Goal: Find specific page/section: Find specific page/section

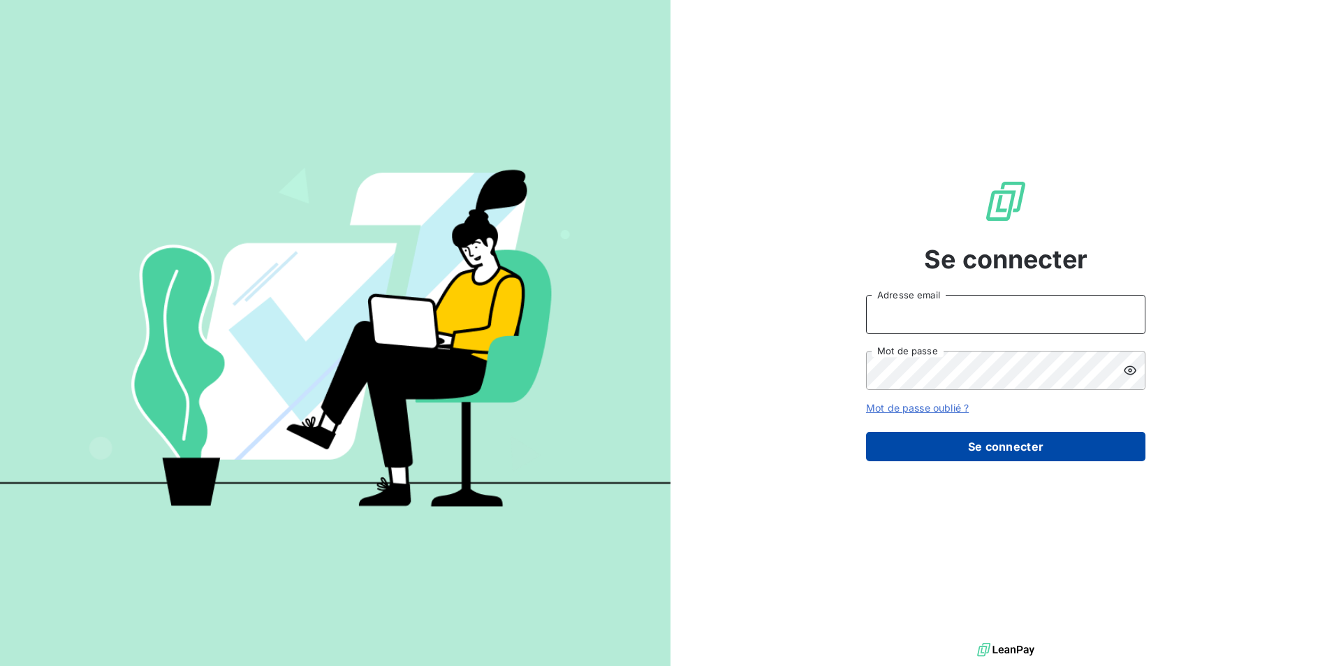
type input "[EMAIL_ADDRESS][DOMAIN_NAME]"
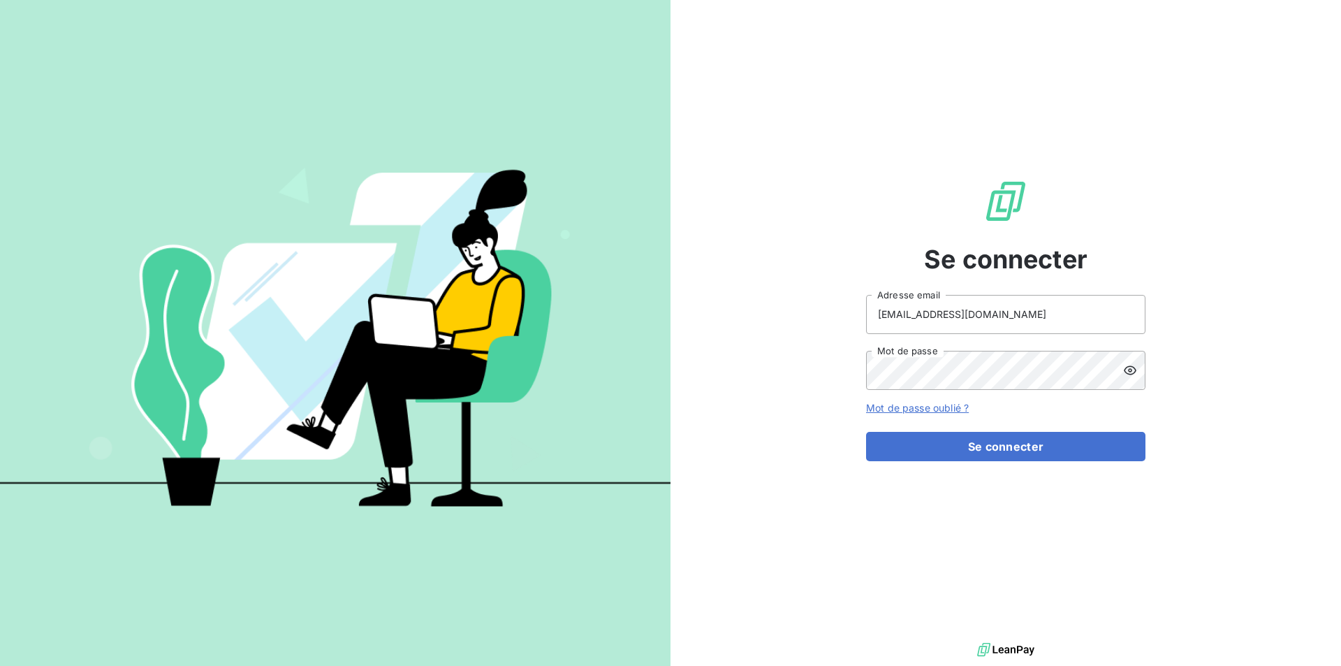
drag, startPoint x: 945, startPoint y: 450, endPoint x: 935, endPoint y: 423, distance: 28.3
click at [945, 450] on button "Se connecter" at bounding box center [1005, 446] width 279 height 29
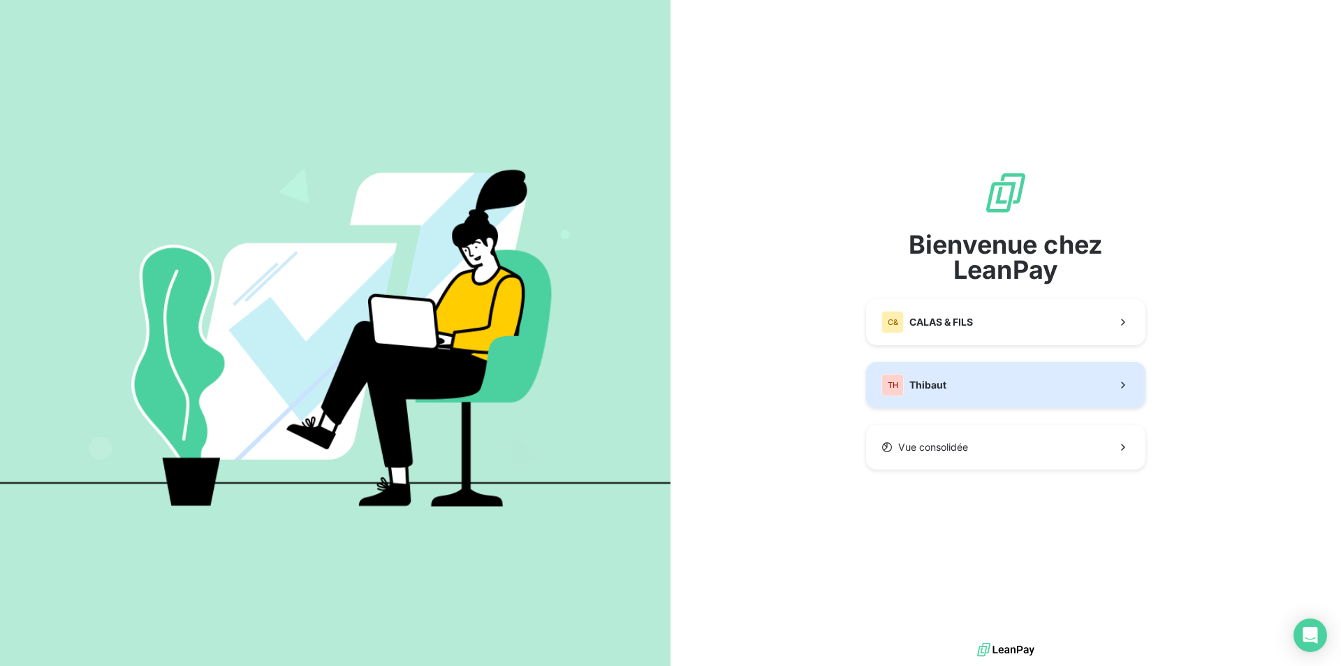
click at [955, 389] on button "TH Thibaut" at bounding box center [1005, 385] width 279 height 46
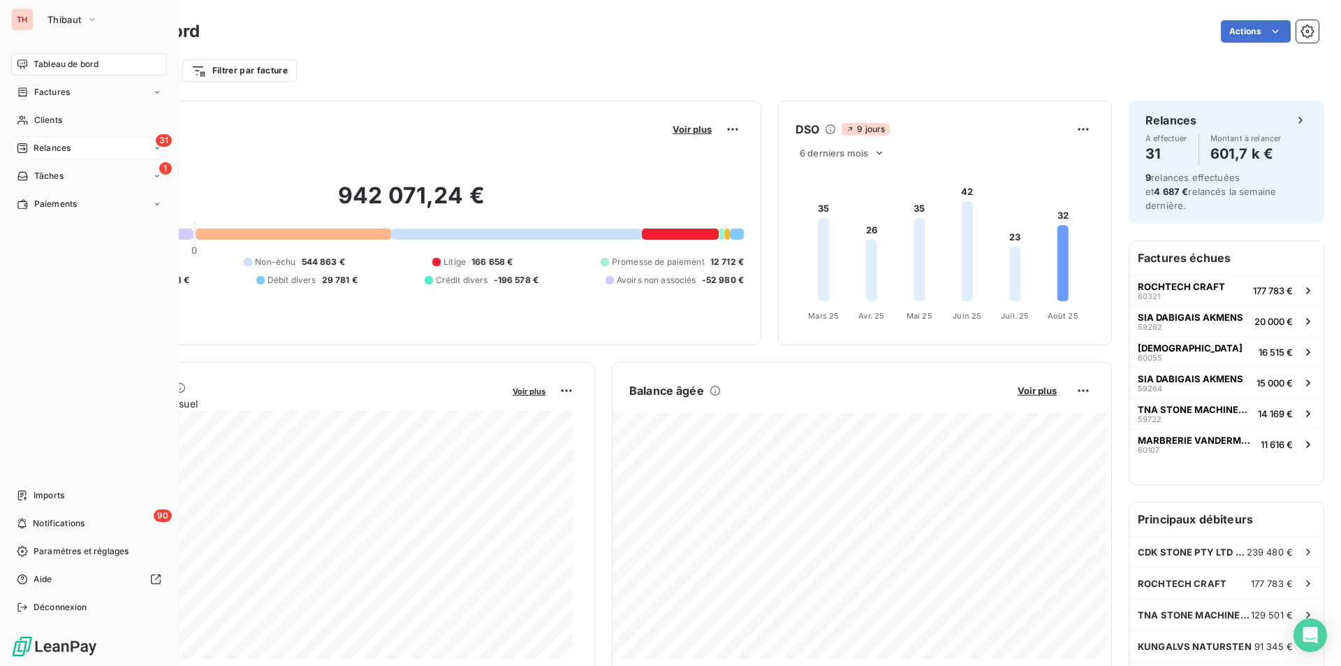
click at [24, 145] on icon at bounding box center [22, 147] width 11 height 11
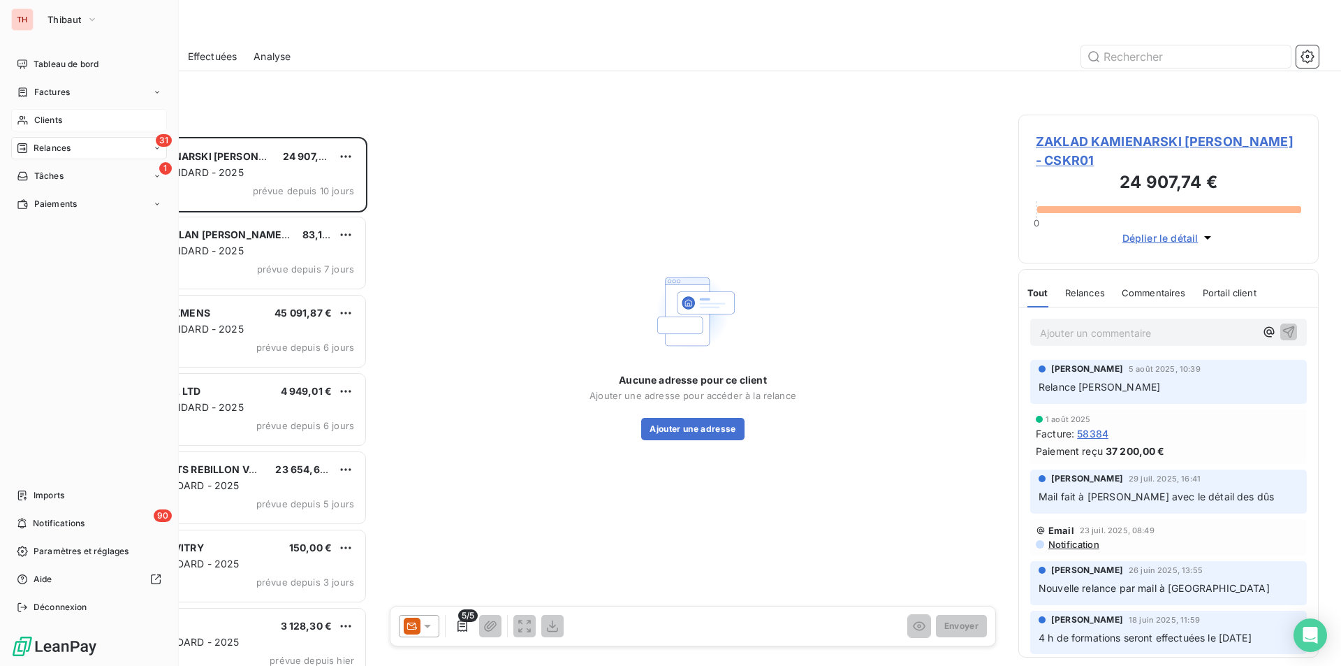
click at [54, 119] on span "Clients" at bounding box center [48, 120] width 28 height 13
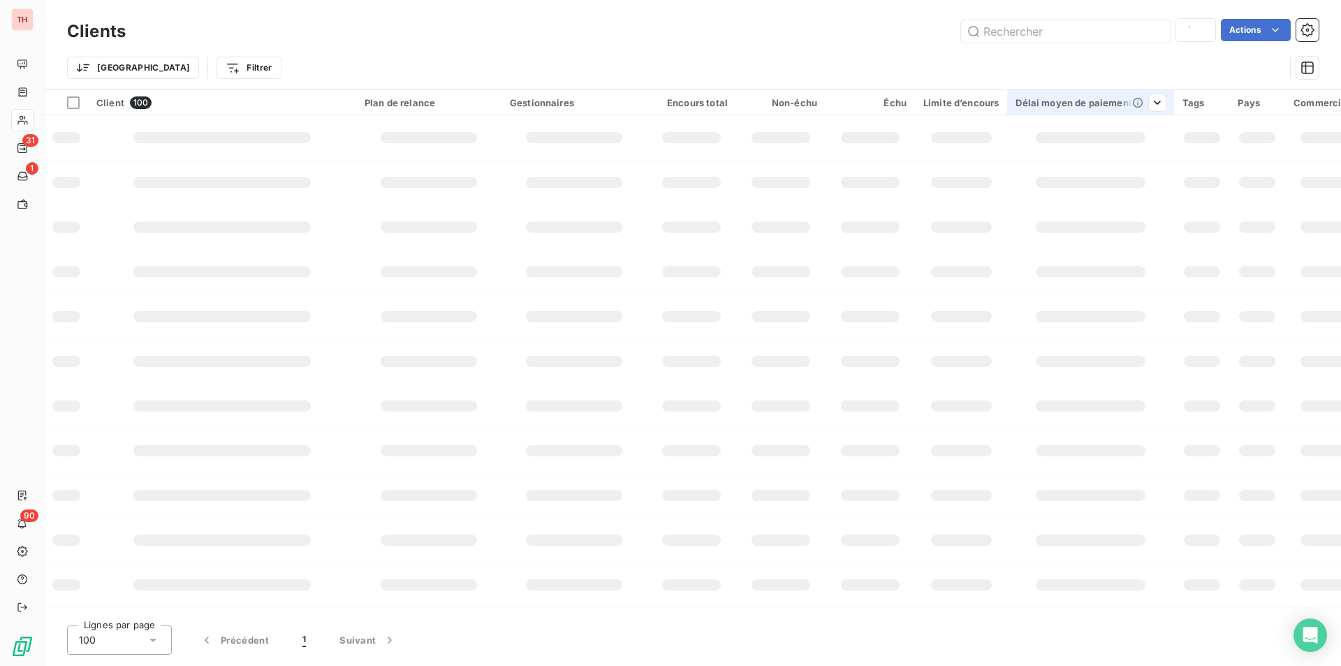
type input "platzer"
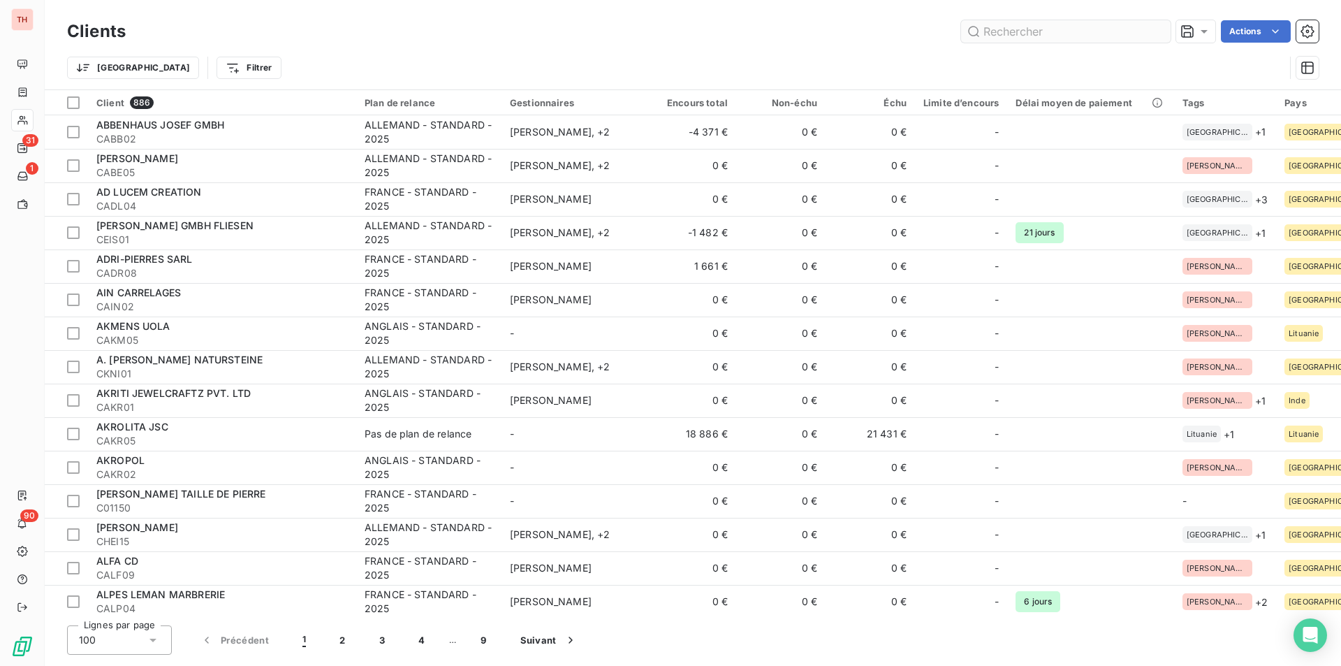
click at [1006, 34] on input "text" at bounding box center [1066, 31] width 210 height 22
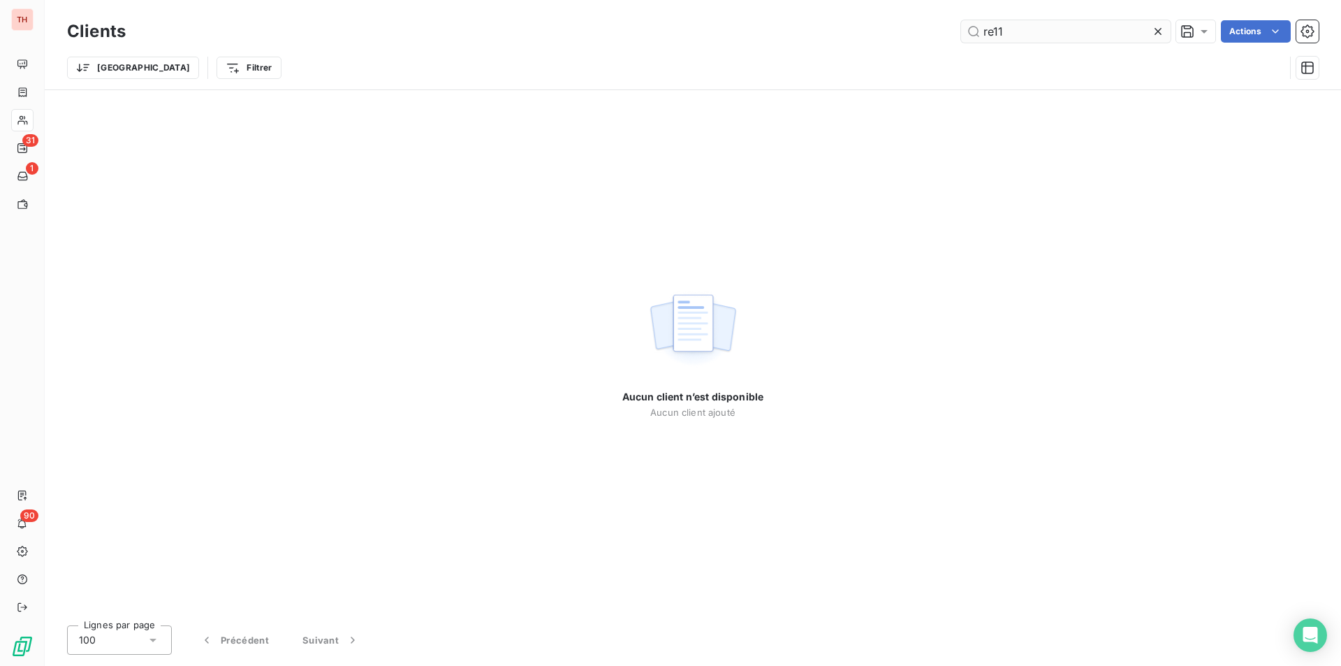
click at [994, 34] on input "re11" at bounding box center [1066, 31] width 210 height 22
type input "ren11"
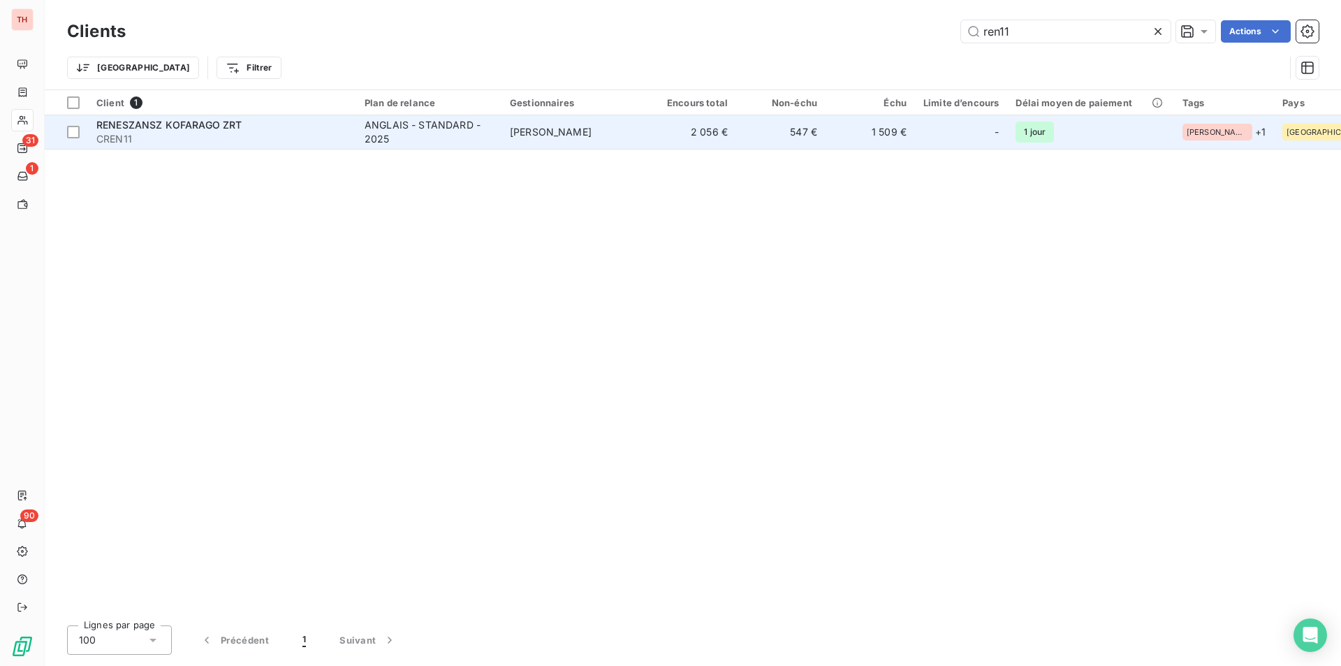
click at [643, 133] on td "[PERSON_NAME]" at bounding box center [573, 132] width 145 height 34
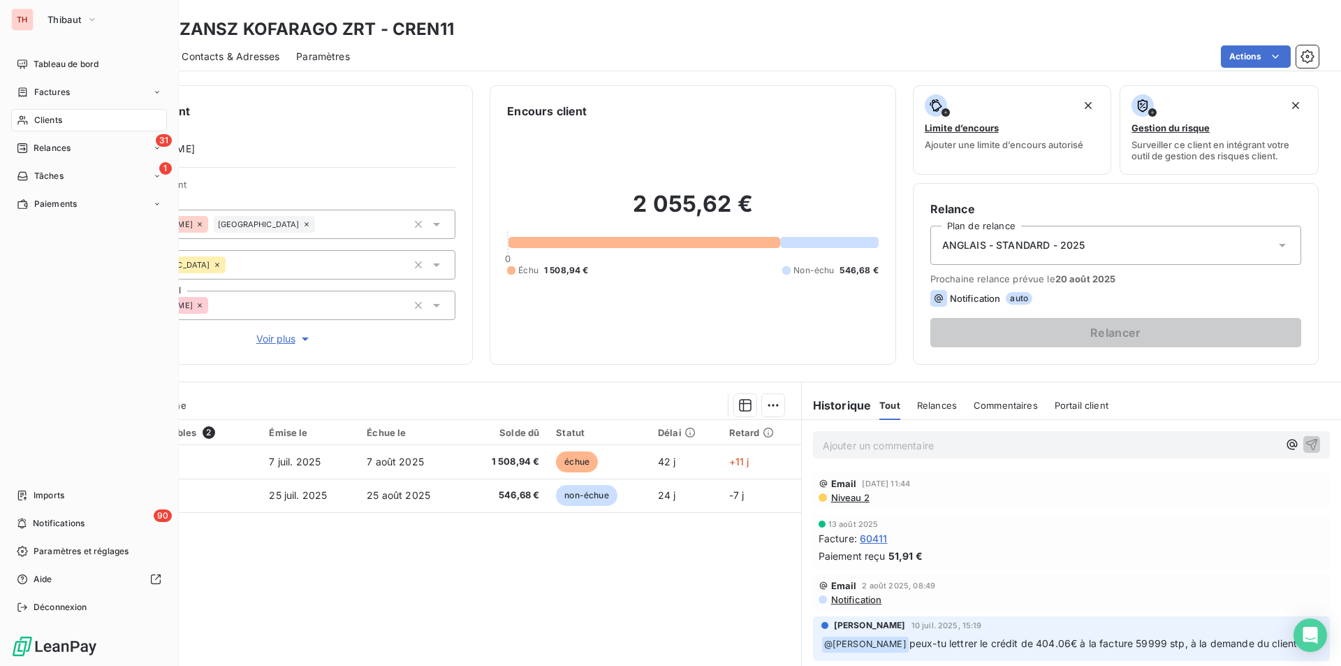
click at [44, 121] on span "Clients" at bounding box center [48, 120] width 28 height 13
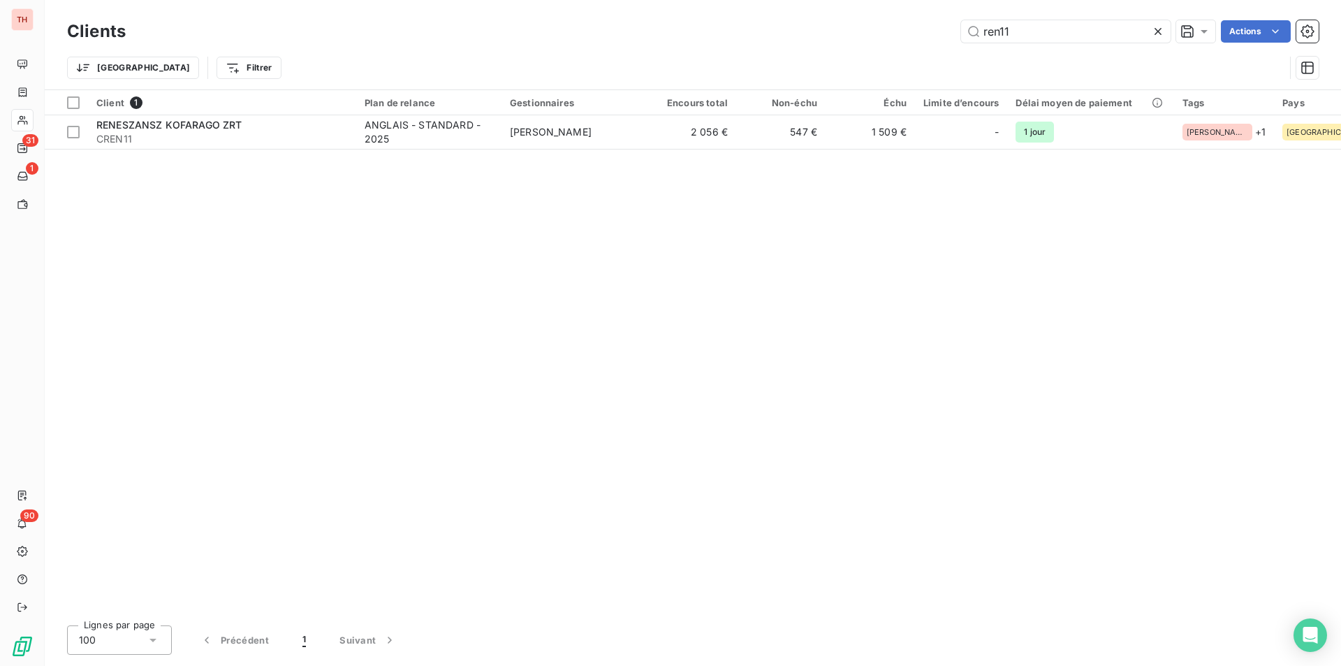
drag, startPoint x: 1050, startPoint y: 31, endPoint x: 955, endPoint y: 36, distance: 95.8
click at [955, 36] on div "ren11 Actions" at bounding box center [730, 31] width 1176 height 22
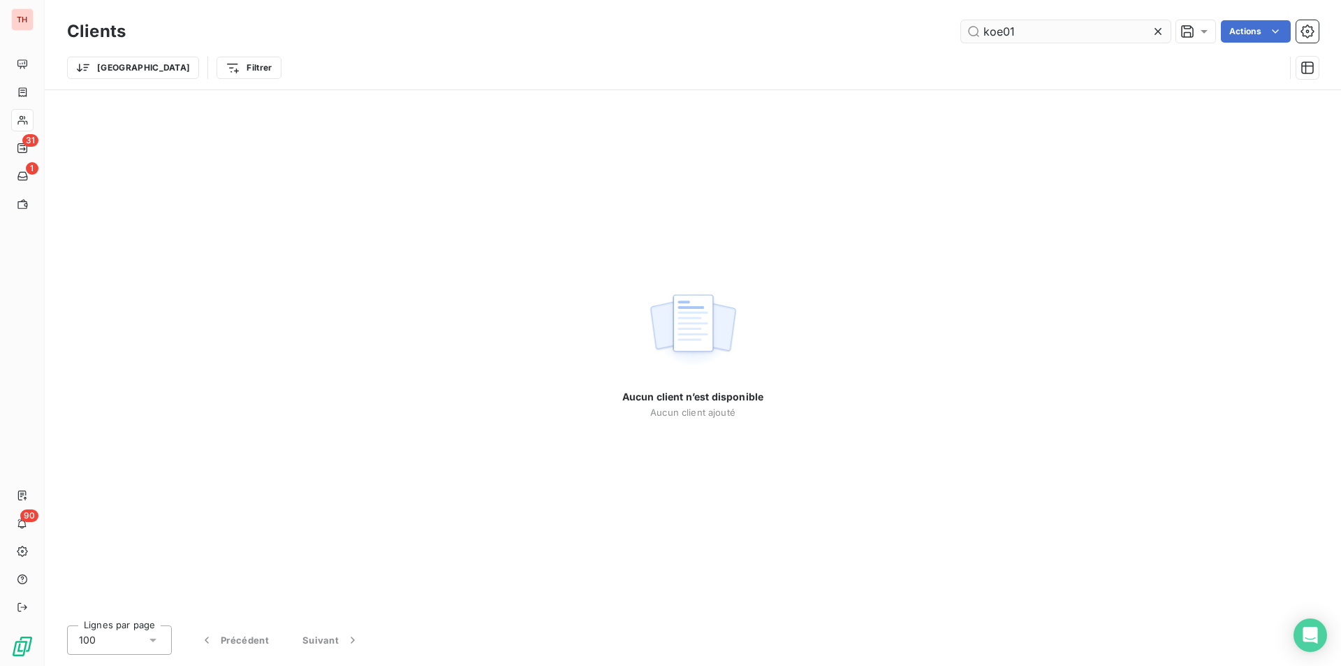
click at [994, 33] on input "koe01" at bounding box center [1066, 31] width 210 height 22
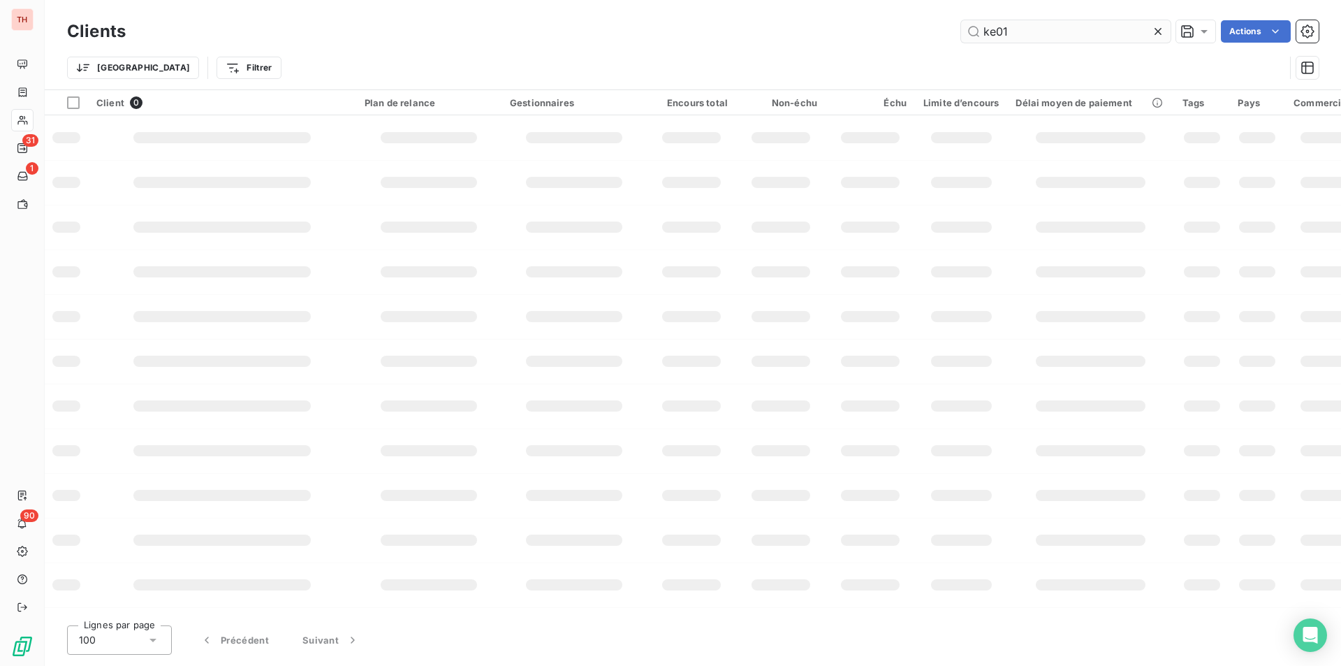
type input "ke01"
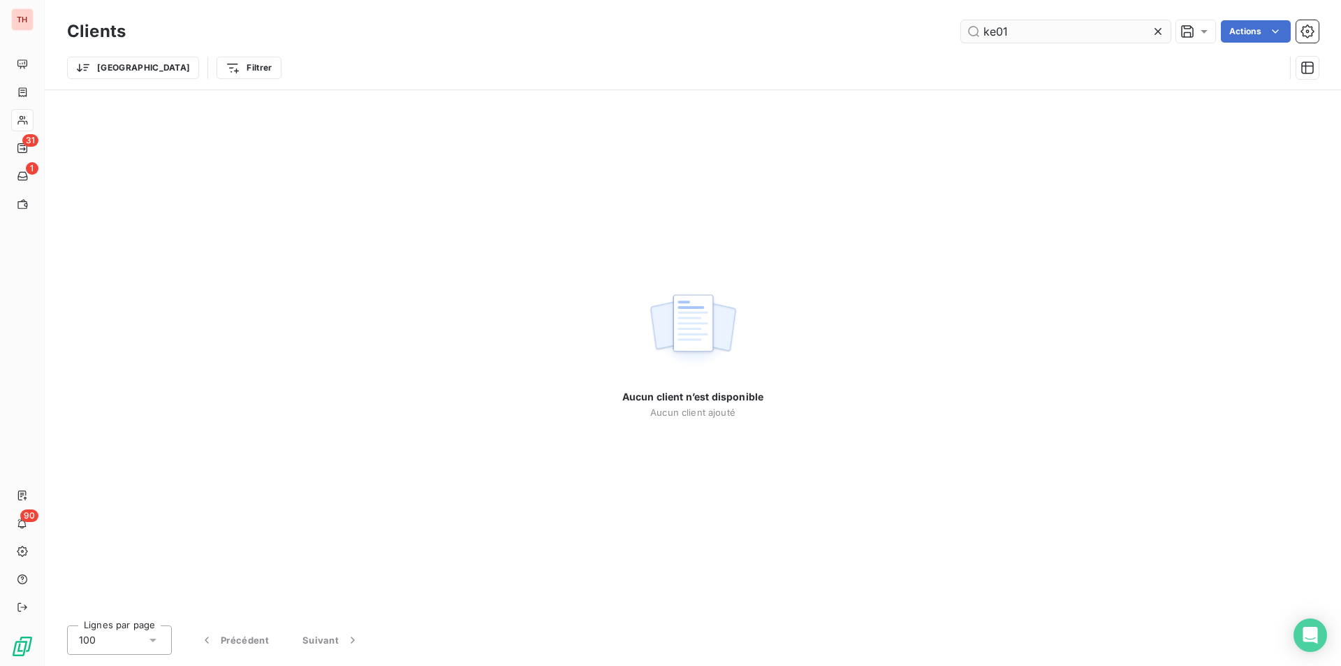
drag, startPoint x: 1015, startPoint y: 31, endPoint x: 977, endPoint y: 33, distance: 37.8
click at [977, 33] on input "ke01" at bounding box center [1066, 31] width 210 height 22
click at [1158, 27] on icon at bounding box center [1158, 31] width 14 height 14
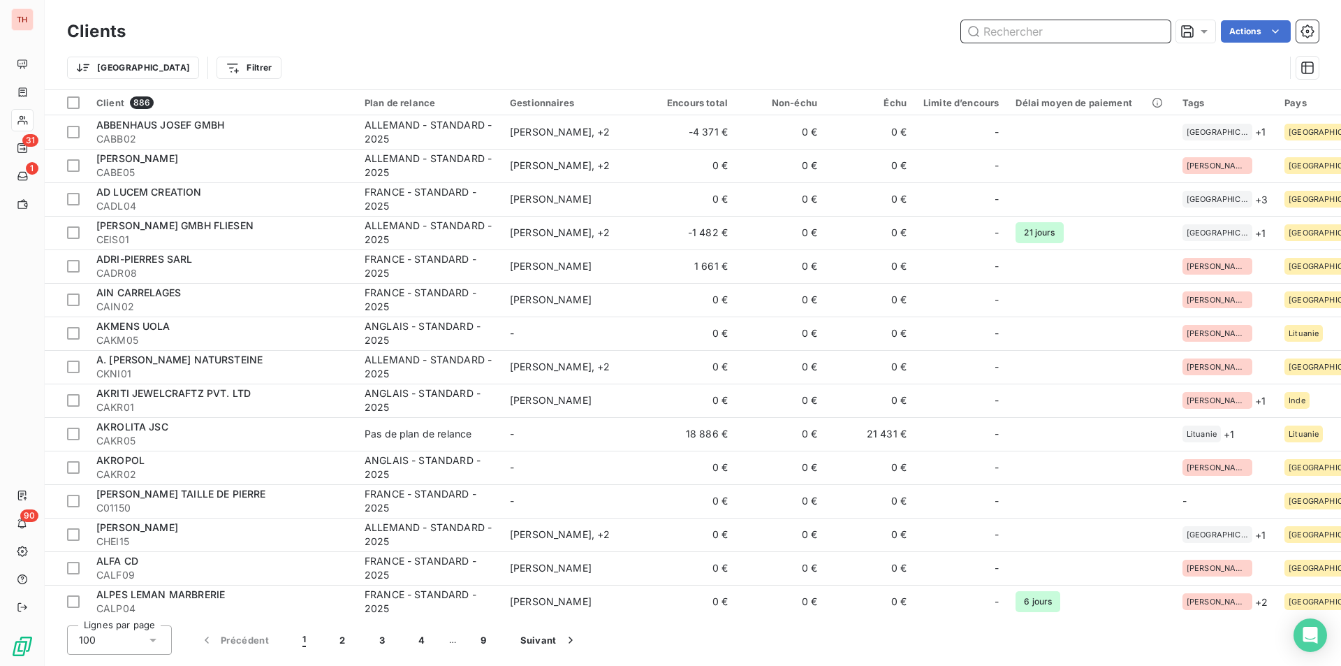
click at [1101, 34] on input "text" at bounding box center [1066, 31] width 210 height 22
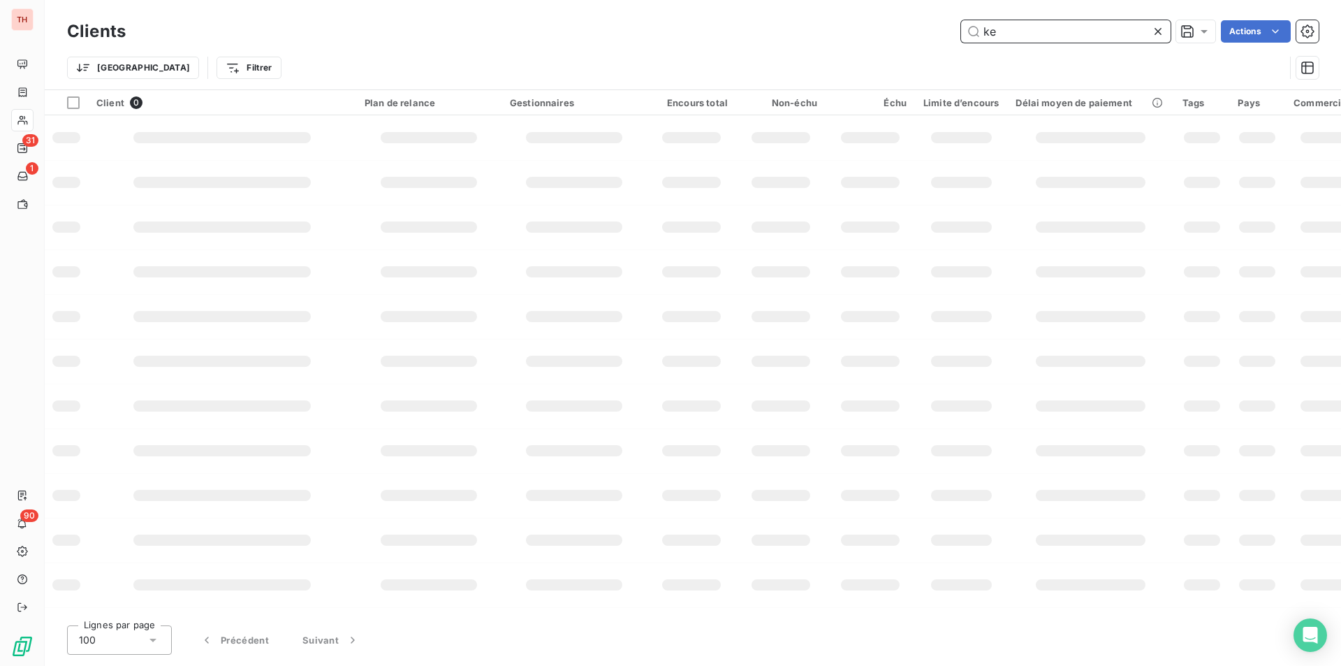
type input "k"
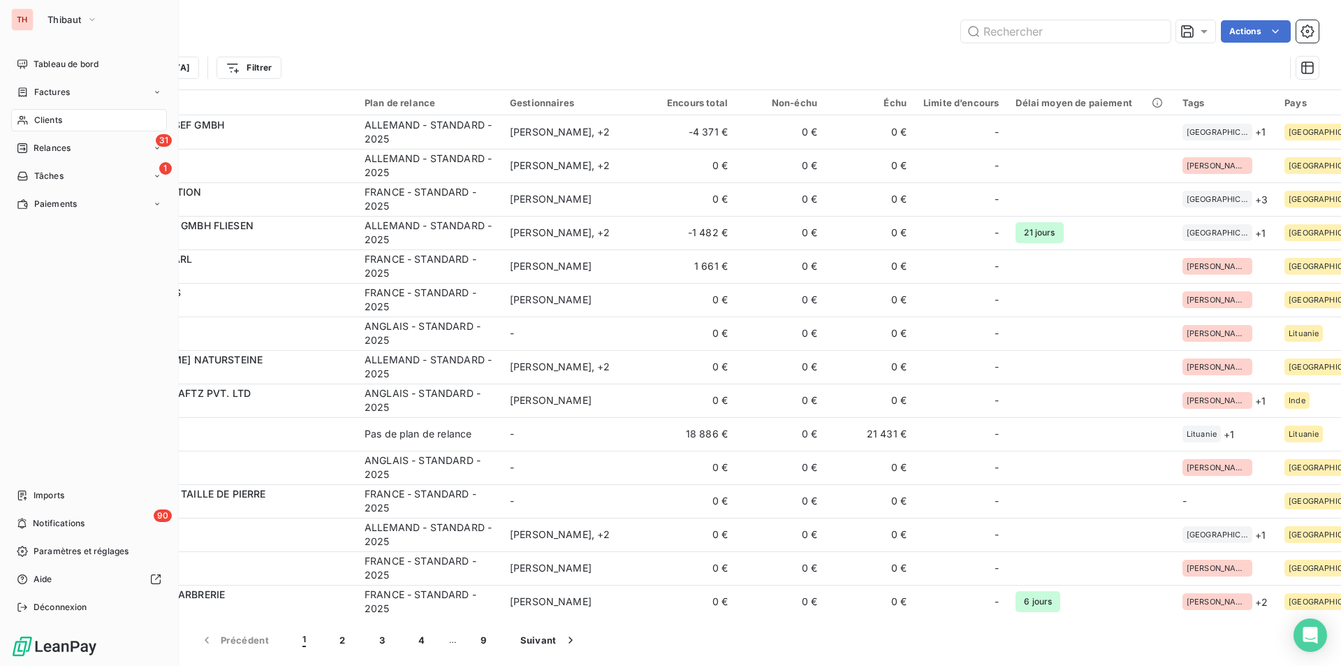
drag, startPoint x: 45, startPoint y: 59, endPoint x: 136, endPoint y: 2, distance: 107.0
click at [45, 59] on span "Tableau de bord" at bounding box center [66, 64] width 65 height 13
